Goal: Use online tool/utility: Utilize a website feature to perform a specific function

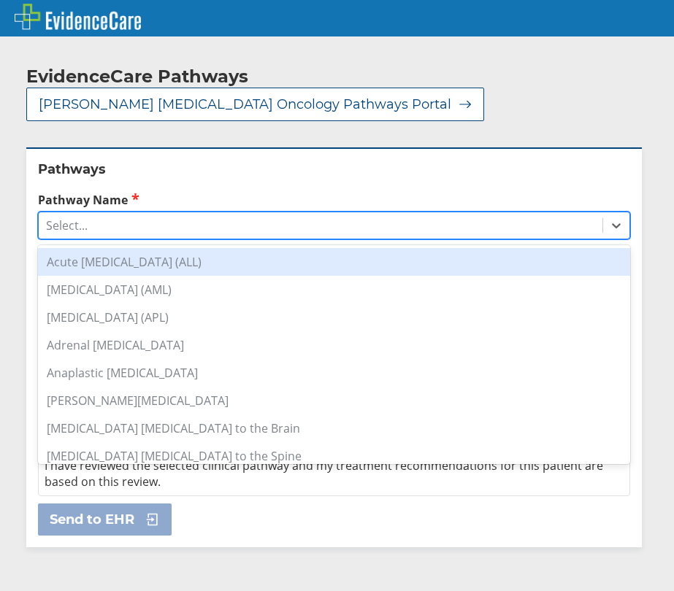
click at [375, 213] on div "Select..." at bounding box center [321, 225] width 564 height 25
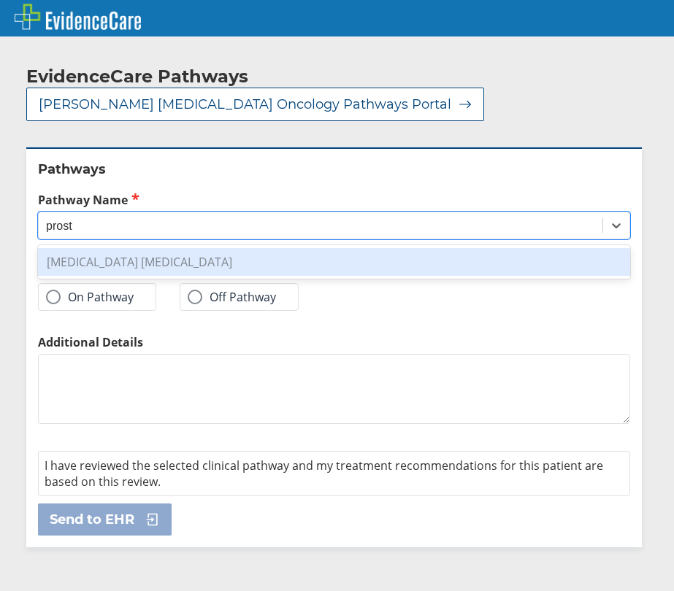
click at [405, 248] on div "[MEDICAL_DATA] [MEDICAL_DATA]" at bounding box center [334, 262] width 592 height 28
type input "prost"
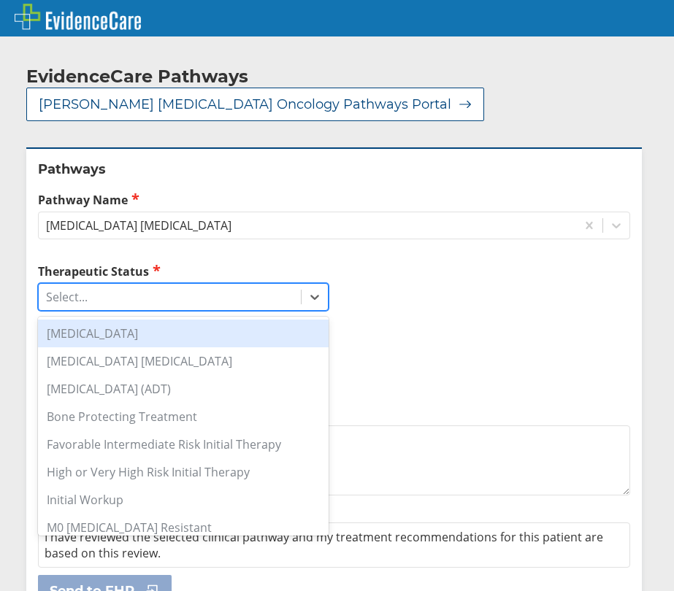
click at [129, 285] on div "Select..." at bounding box center [170, 297] width 262 height 25
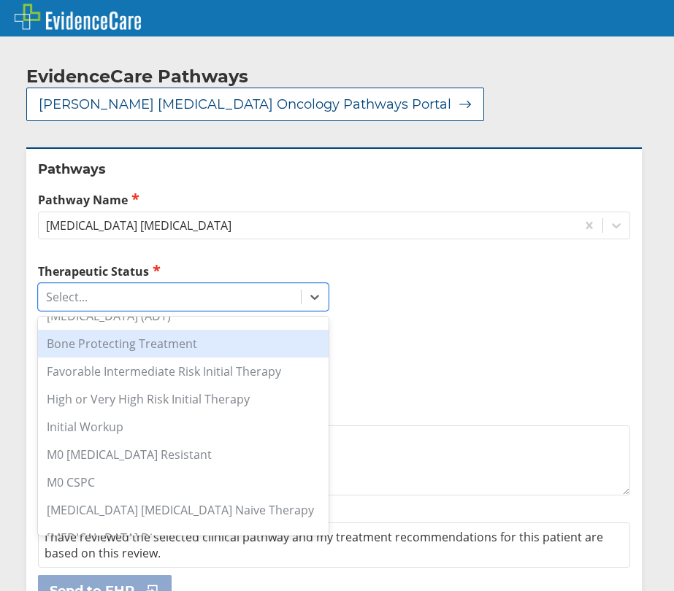
scroll to position [146, 0]
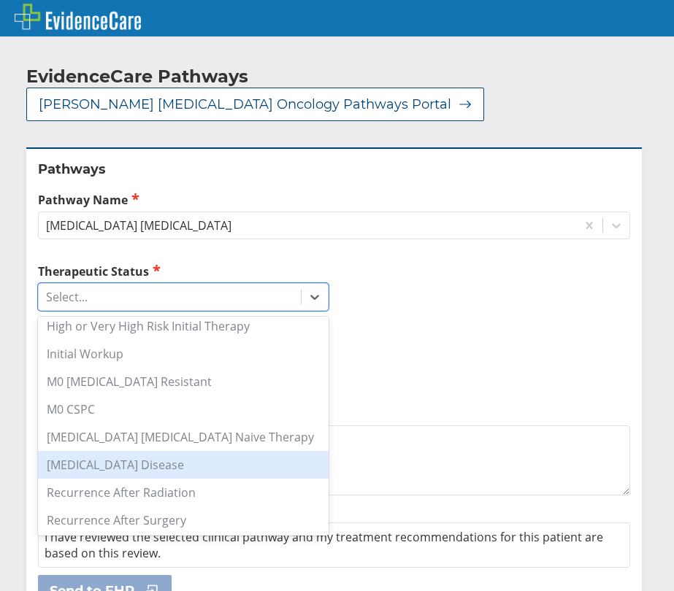
click at [140, 451] on div "[MEDICAL_DATA] Disease" at bounding box center [183, 465] width 291 height 28
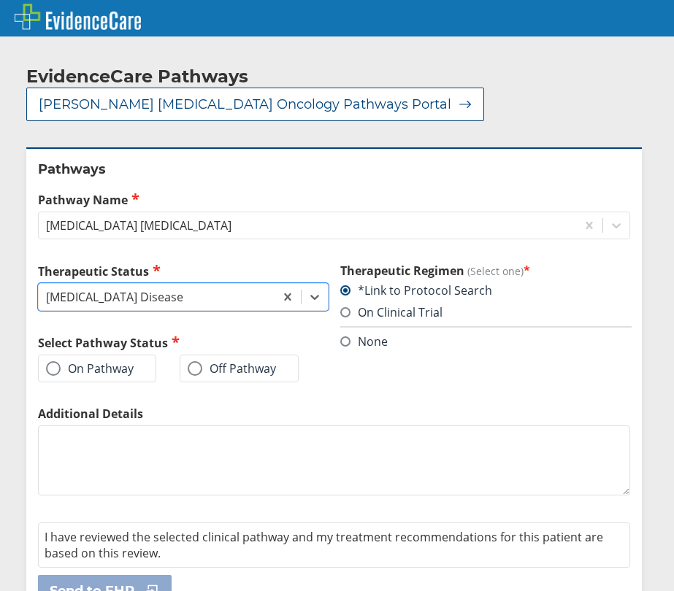
click at [80, 361] on label "On Pathway" at bounding box center [90, 368] width 88 height 15
click at [0, 0] on input "On Pathway" at bounding box center [0, 0] width 0 height 0
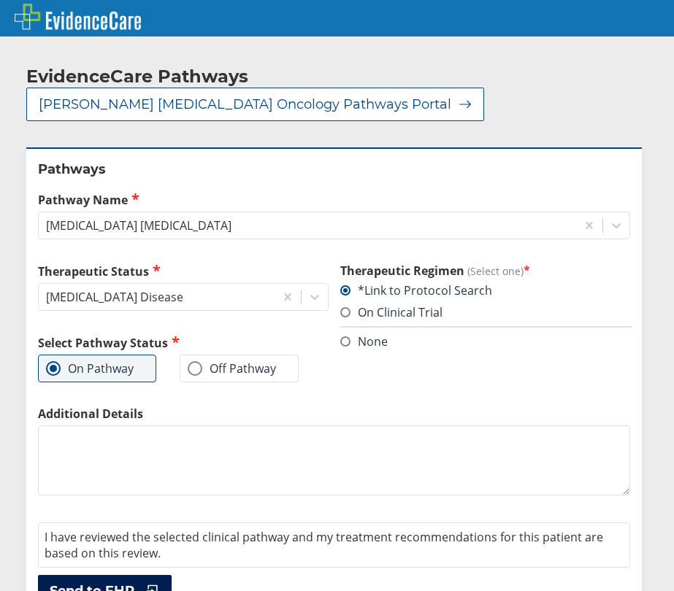
click at [112, 583] on span "Send to EHR" at bounding box center [92, 592] width 85 height 18
